Goal: Find specific page/section: Find specific page/section

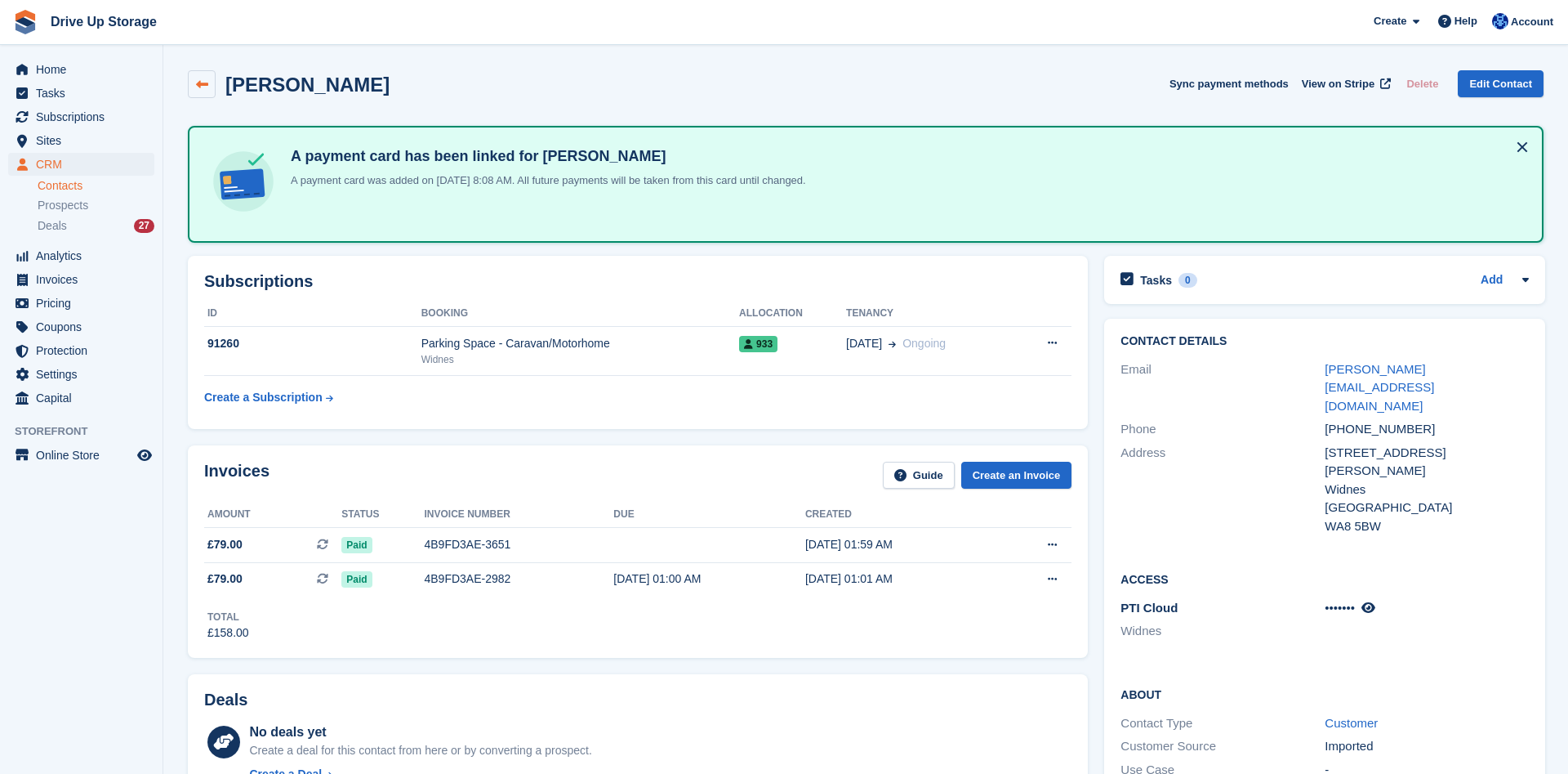
click at [206, 78] on icon at bounding box center [202, 84] width 12 height 12
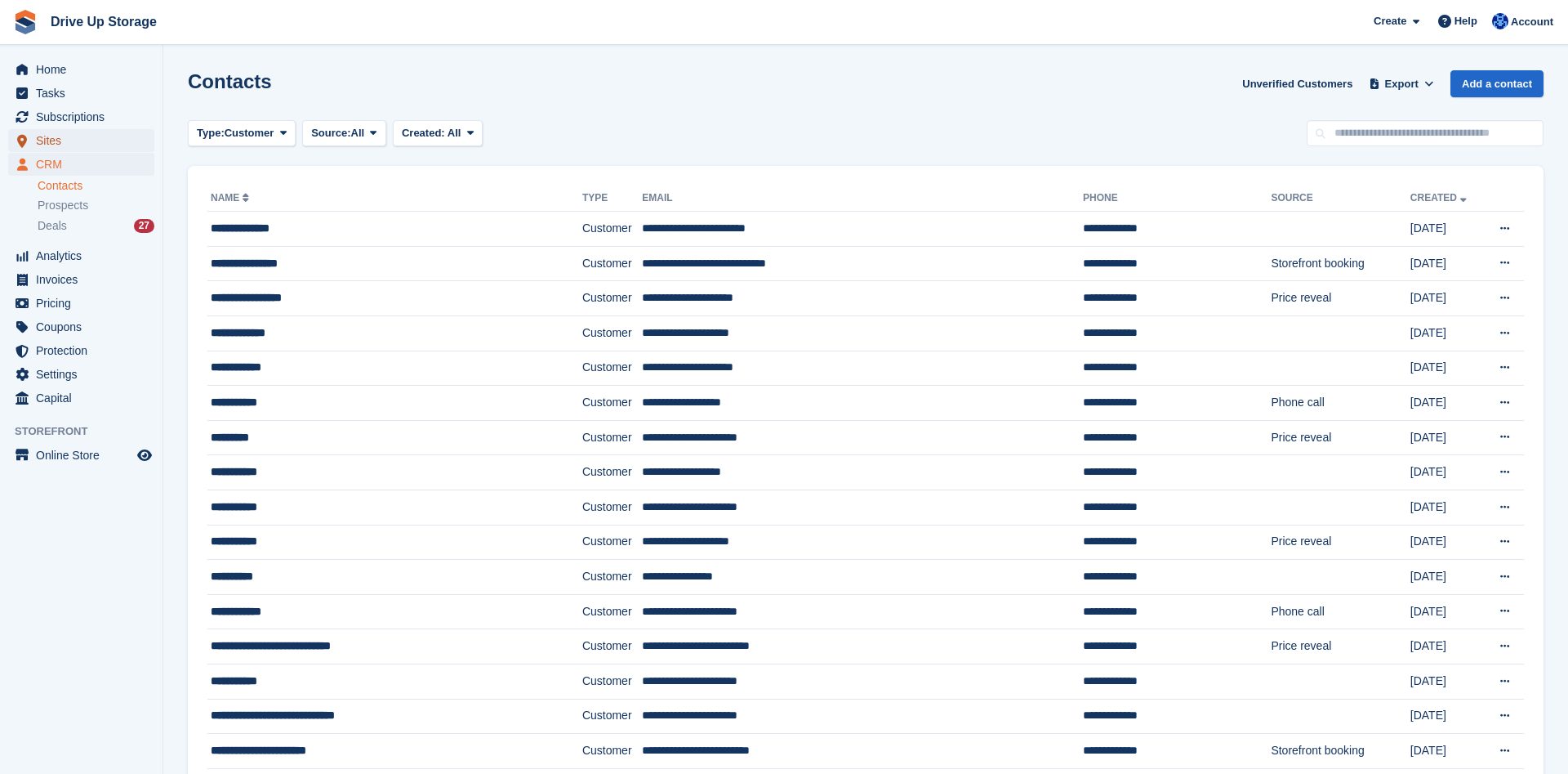
drag, startPoint x: 119, startPoint y: 138, endPoint x: 138, endPoint y: 138, distance: 19.0
click at [121, 138] on span "Sites" at bounding box center [84, 140] width 98 height 23
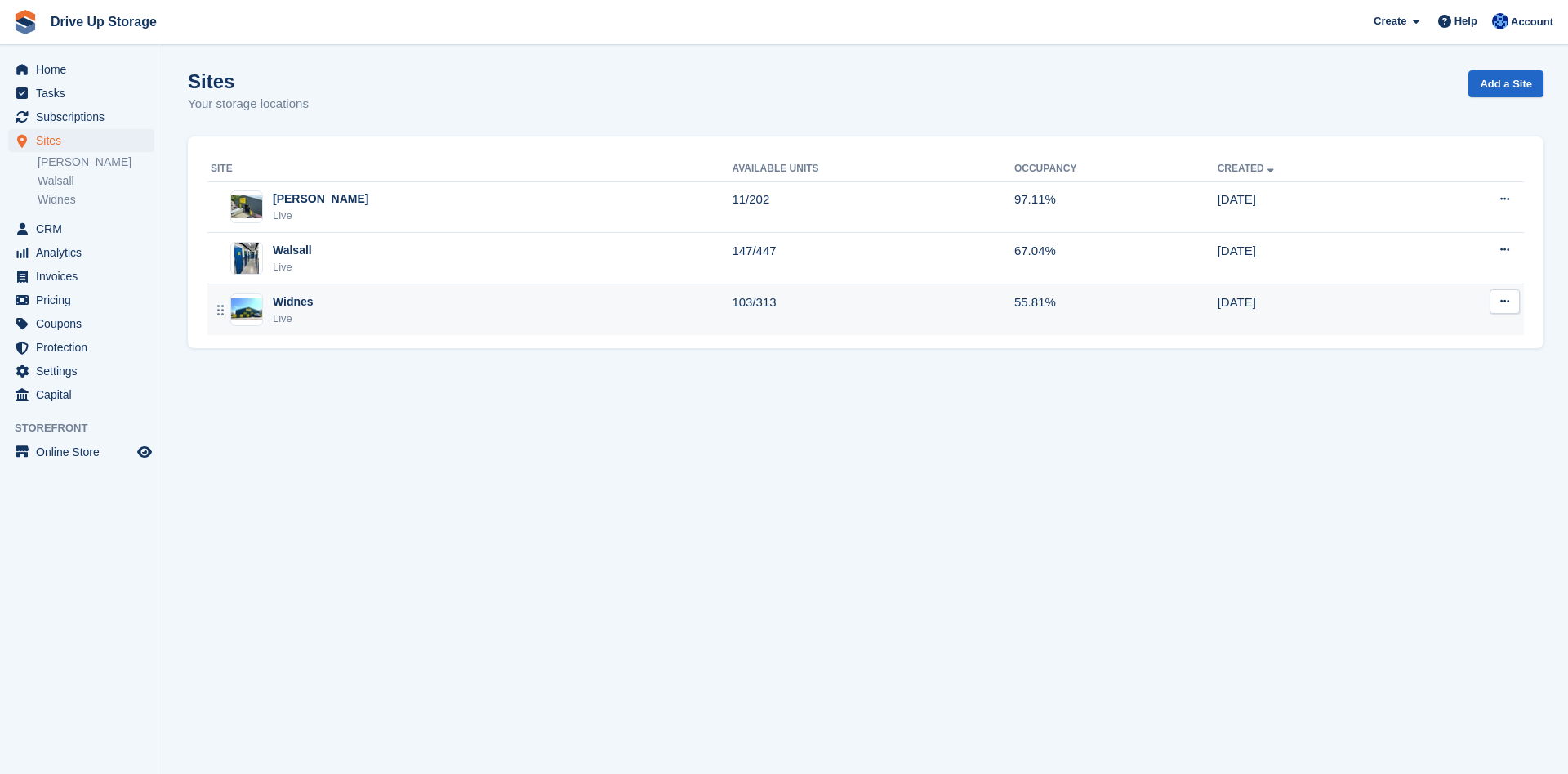
click at [307, 296] on div "Widnes" at bounding box center [293, 301] width 41 height 17
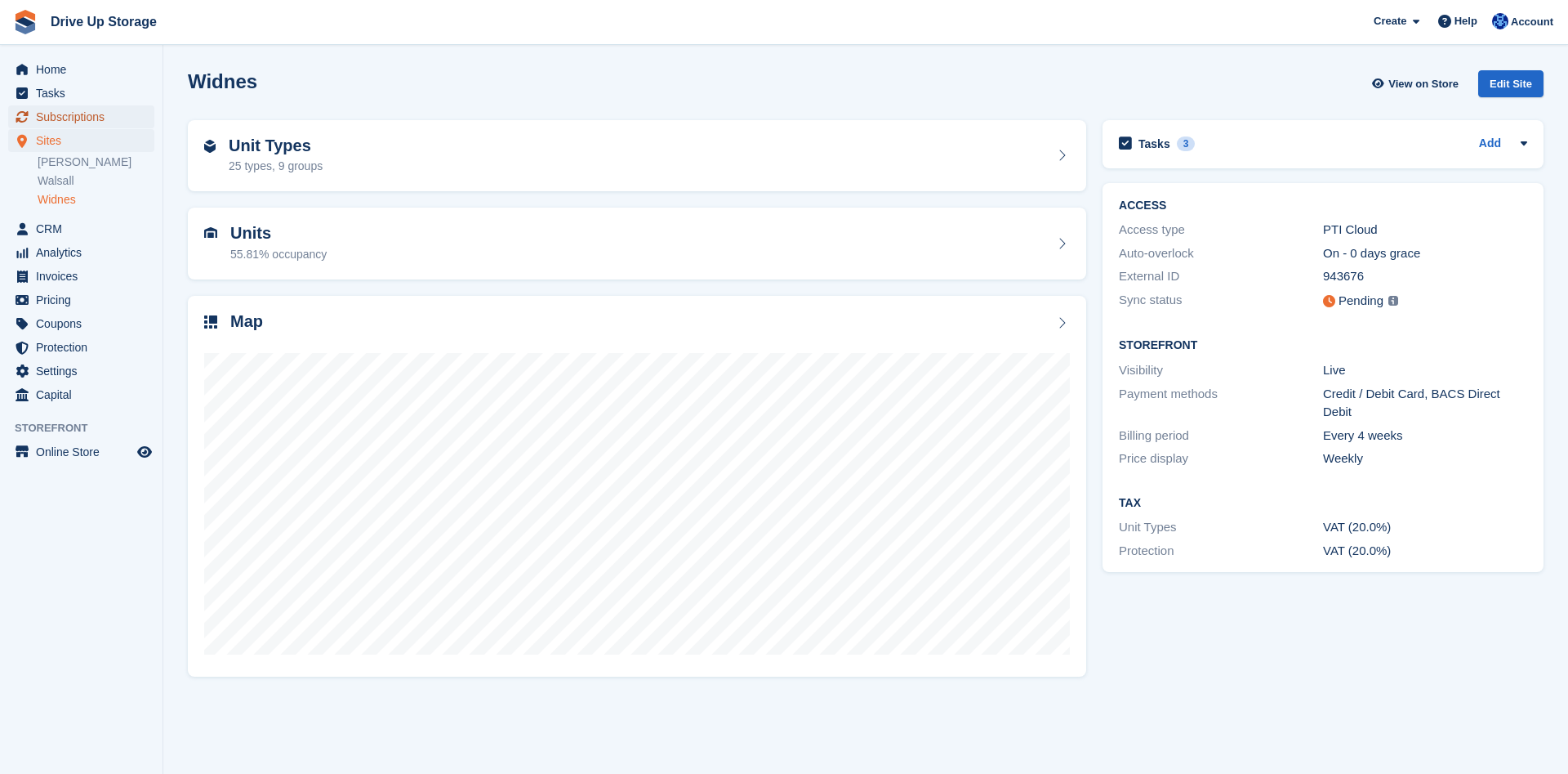
click at [99, 120] on span "Subscriptions" at bounding box center [84, 117] width 98 height 23
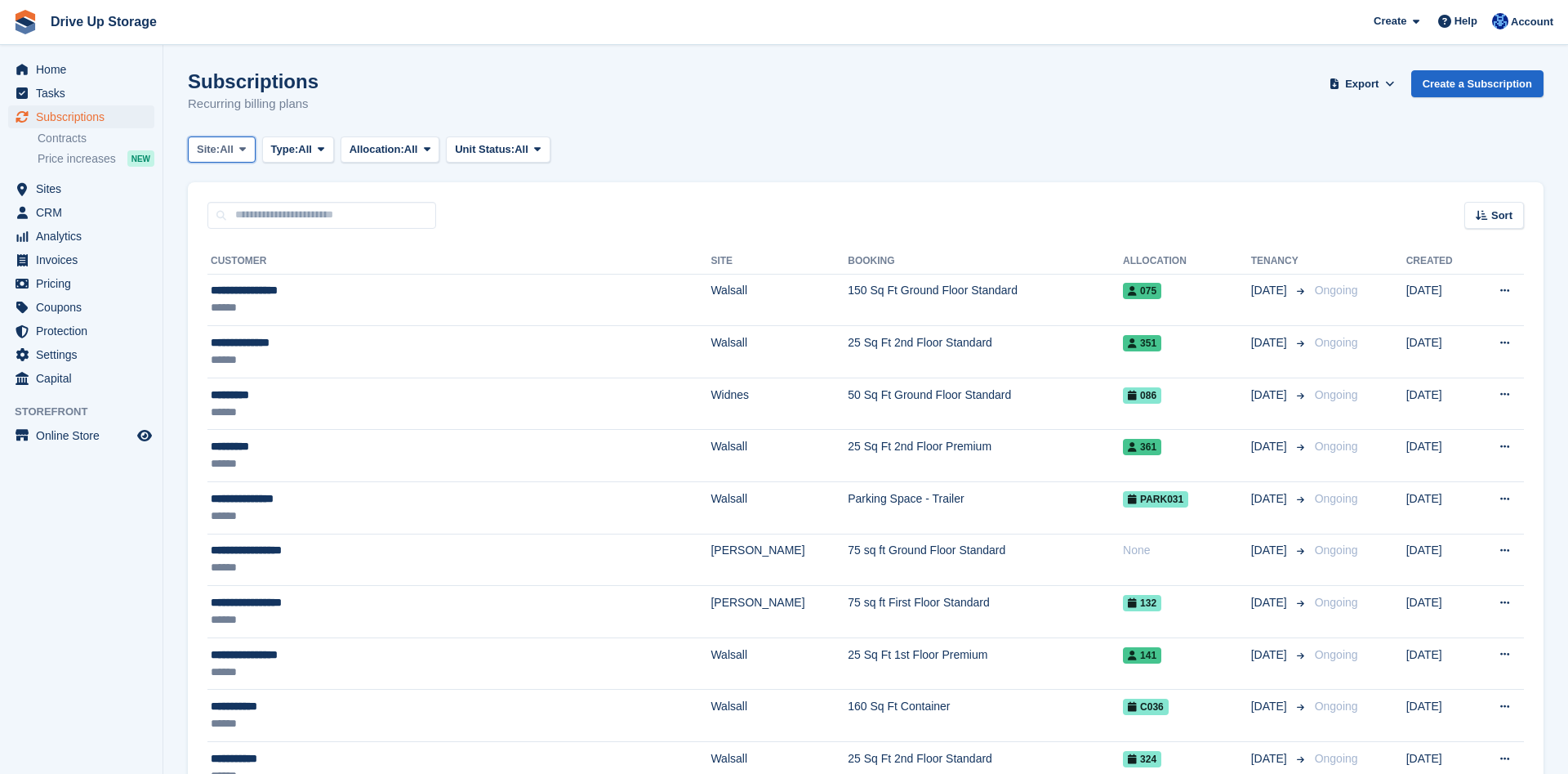
click at [254, 156] on button "Site: All" at bounding box center [222, 151] width 67 height 27
click at [249, 276] on link "Widnes" at bounding box center [266, 277] width 142 height 29
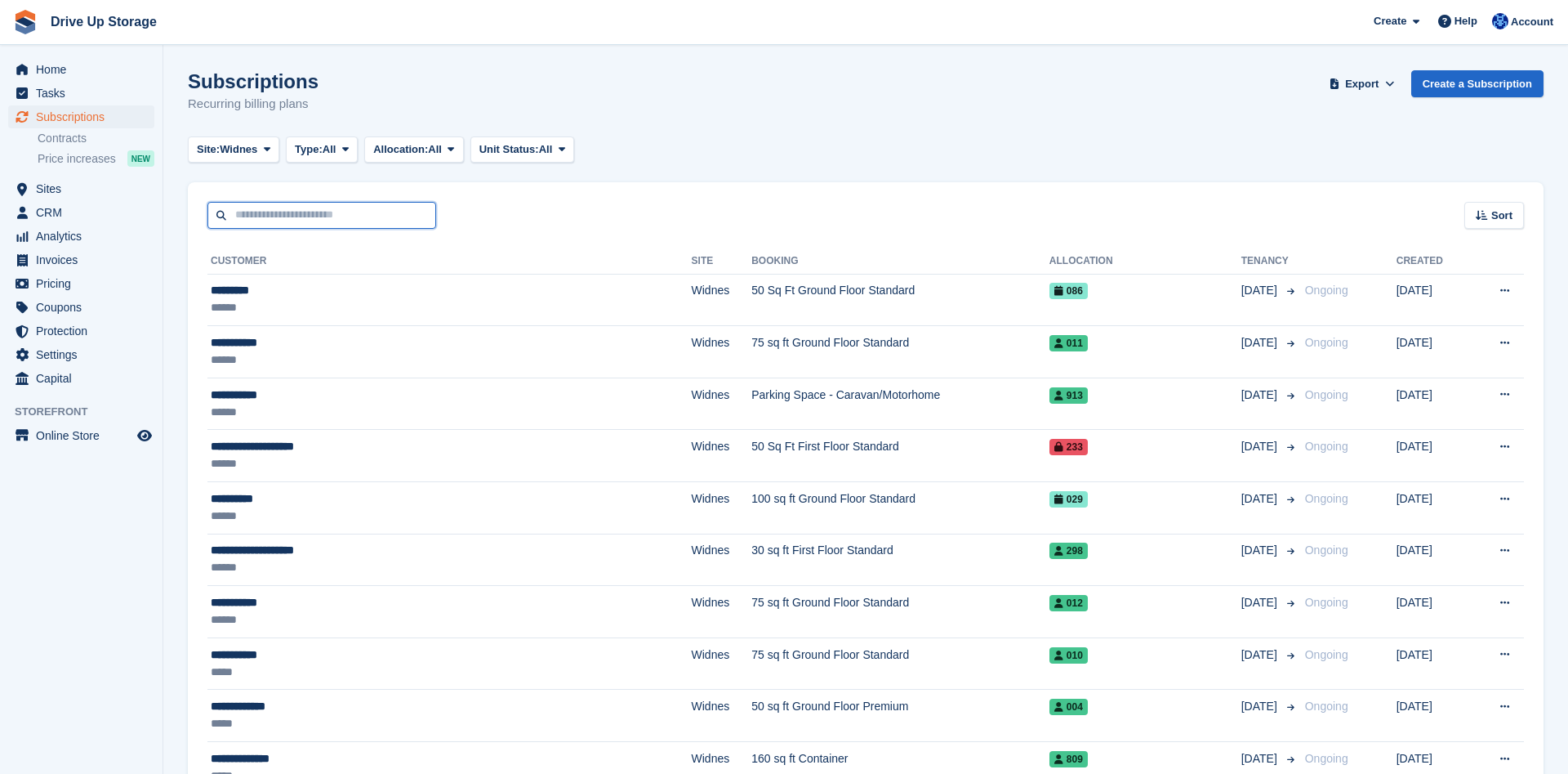
click at [251, 214] on input "text" at bounding box center [321, 215] width 229 height 27
type input "******"
drag, startPoint x: 255, startPoint y: 201, endPoint x: 425, endPoint y: 80, distance: 208.7
